Goal: Go to known website: Access a specific website the user already knows

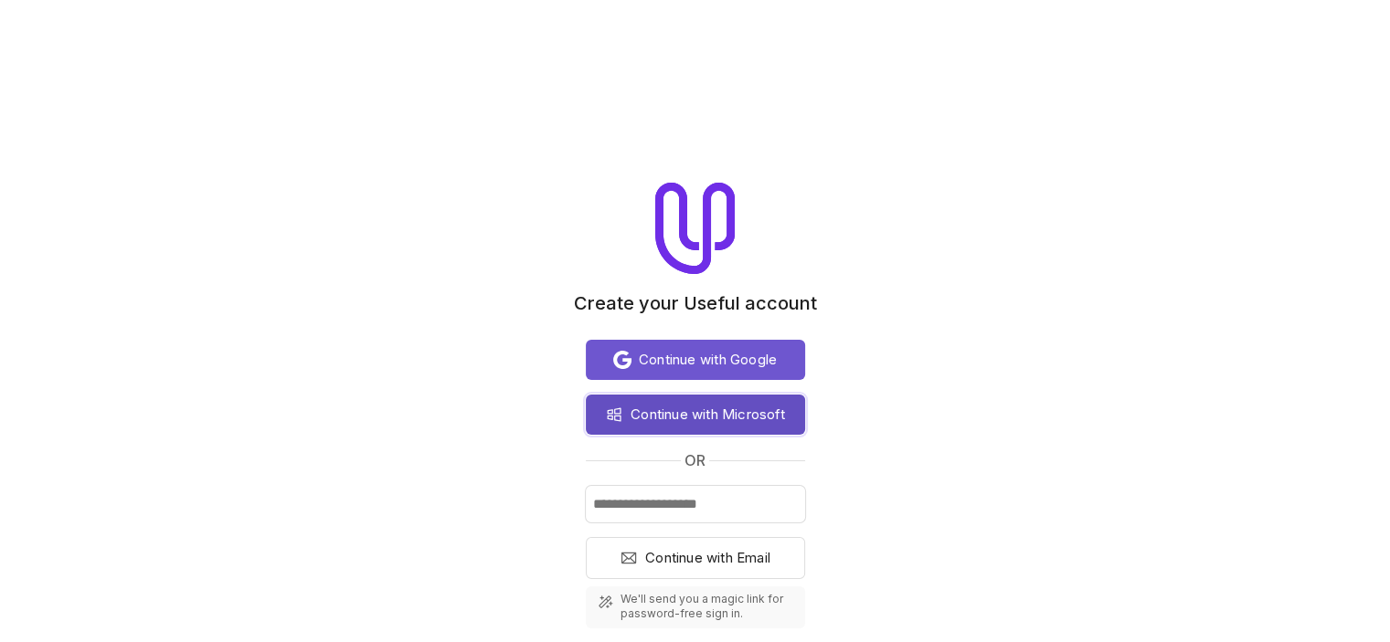
click at [673, 411] on span "Continue with Microsoft" at bounding box center [708, 415] width 154 height 22
